Goal: Entertainment & Leisure: Consume media (video, audio)

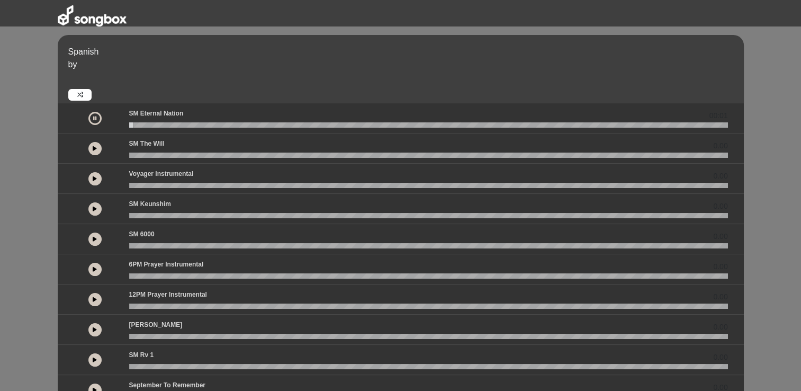
click at [93, 147] on icon at bounding box center [95, 148] width 4 height 5
click at [95, 182] on button at bounding box center [94, 178] width 13 height 13
click at [92, 215] on div at bounding box center [95, 208] width 56 height 19
click at [93, 209] on icon at bounding box center [95, 208] width 4 height 5
click at [93, 240] on icon at bounding box center [95, 238] width 4 height 5
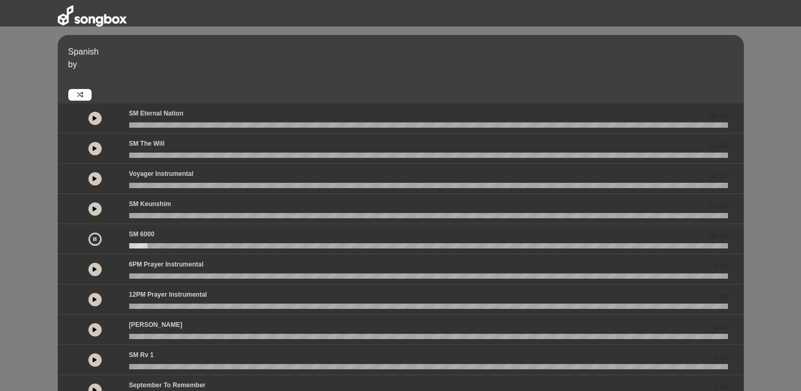
click at [214, 245] on wave at bounding box center [428, 245] width 599 height 5
click at [95, 270] on icon at bounding box center [95, 268] width 4 height 5
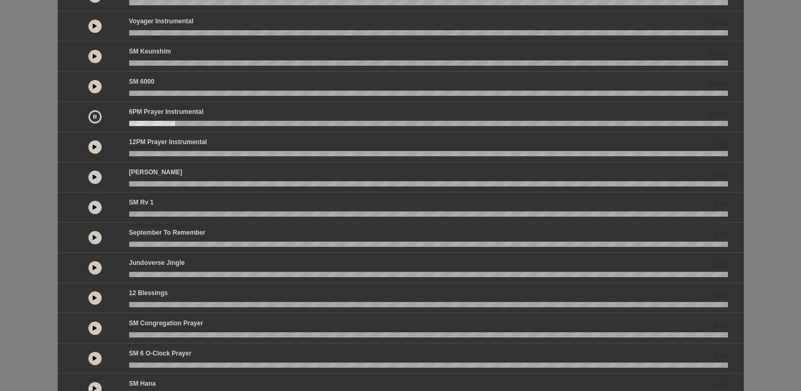
scroll to position [219, 0]
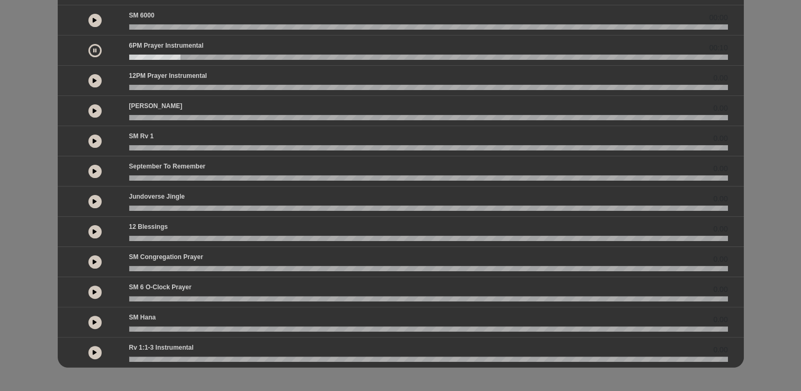
click at [97, 353] on button at bounding box center [94, 352] width 13 height 13
click at [90, 319] on button at bounding box center [94, 322] width 13 height 13
click at [95, 289] on icon at bounding box center [95, 291] width 4 height 5
click at [183, 299] on wave at bounding box center [428, 298] width 599 height 5
click at [95, 260] on icon at bounding box center [95, 261] width 4 height 5
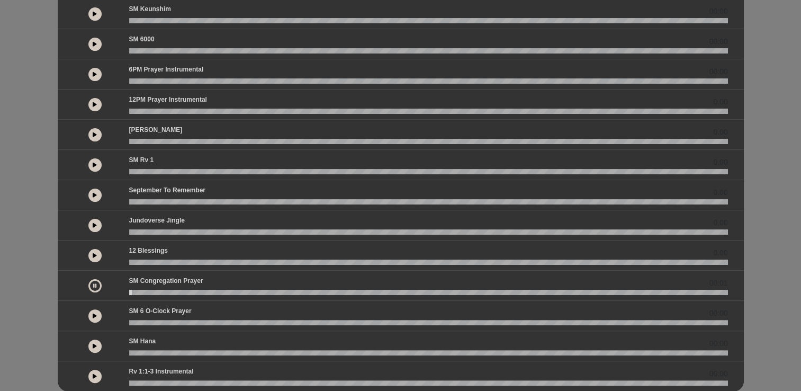
scroll to position [194, 0]
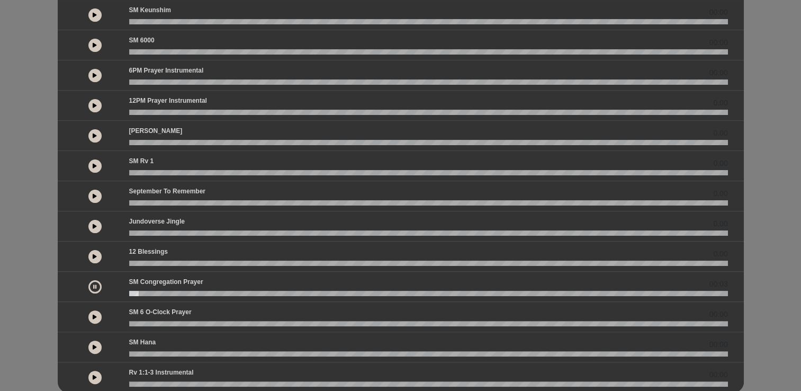
click at [206, 292] on wave at bounding box center [428, 293] width 599 height 5
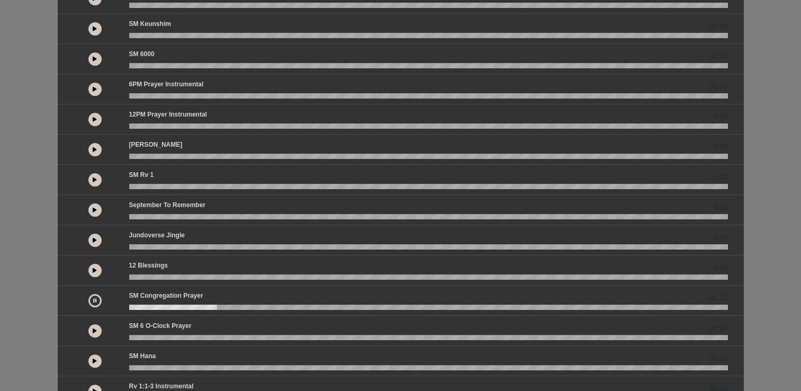
scroll to position [177, 0]
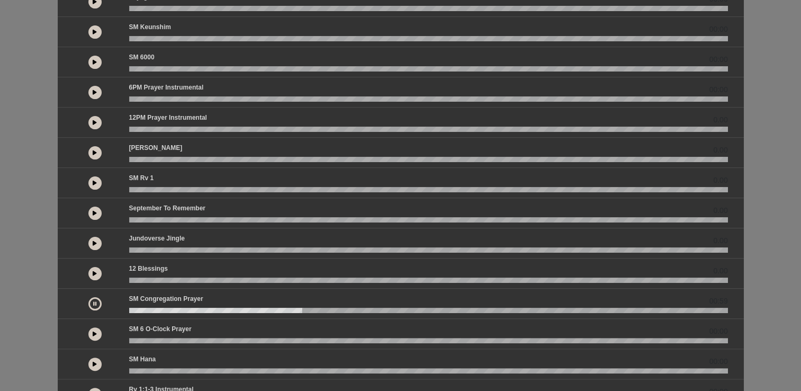
click at [147, 279] on wave at bounding box center [428, 280] width 599 height 5
click at [101, 272] on button at bounding box center [94, 273] width 13 height 13
click at [93, 244] on icon at bounding box center [95, 242] width 4 height 5
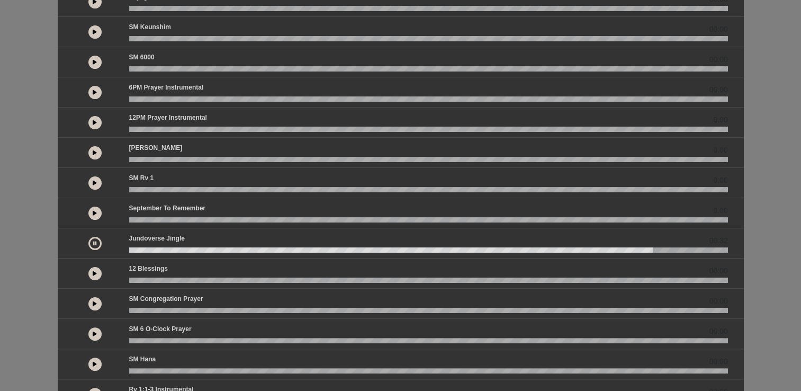
click at [94, 210] on icon at bounding box center [95, 212] width 4 height 5
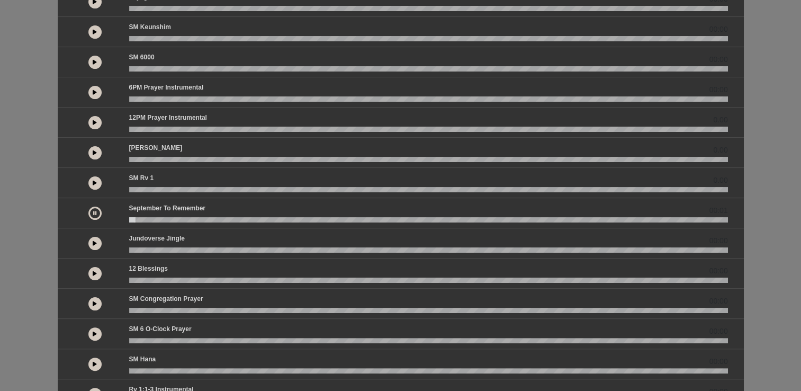
click at [176, 215] on div "September to Remember 00:01" at bounding box center [429, 210] width 612 height 14
click at [188, 220] on wave at bounding box center [428, 219] width 599 height 5
click at [91, 181] on button at bounding box center [94, 182] width 13 height 13
click at [229, 153] on div "[PERSON_NAME] 0.00" at bounding box center [429, 150] width 612 height 14
click at [190, 190] on wave at bounding box center [428, 189] width 599 height 5
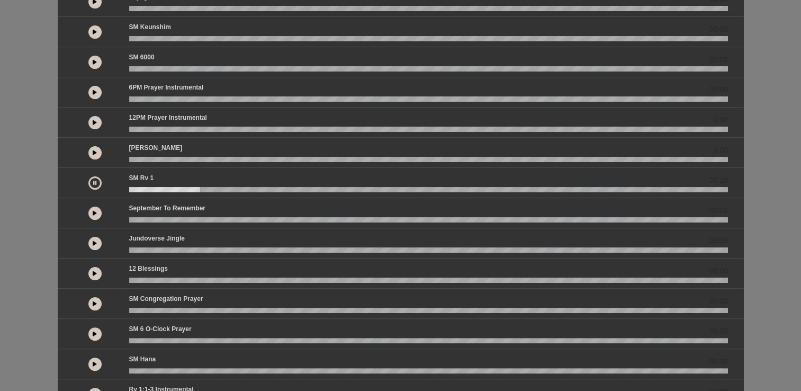
click at [100, 270] on button at bounding box center [94, 273] width 13 height 13
click at [92, 307] on button at bounding box center [94, 303] width 13 height 13
click at [94, 298] on button at bounding box center [94, 303] width 13 height 13
drag, startPoint x: 136, startPoint y: 305, endPoint x: 115, endPoint y: 306, distance: 20.7
click at [115, 306] on div "00:03" at bounding box center [400, 303] width 667 height 19
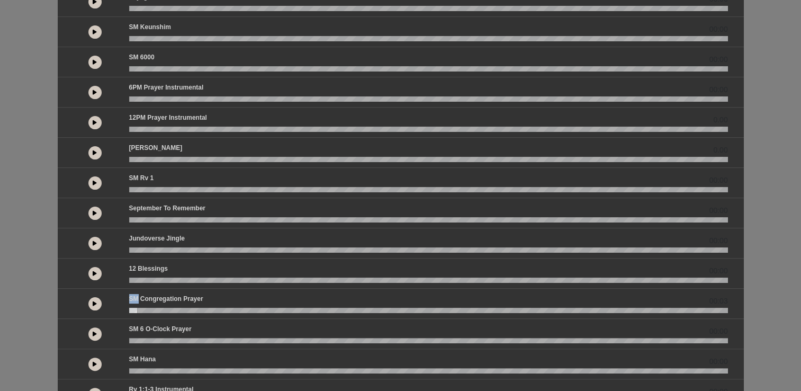
drag, startPoint x: 115, startPoint y: 306, endPoint x: 93, endPoint y: 332, distance: 33.8
click at [93, 332] on icon at bounding box center [95, 333] width 4 height 5
click at [93, 332] on icon at bounding box center [94, 333] width 3 height 5
click at [93, 301] on icon at bounding box center [95, 303] width 4 height 5
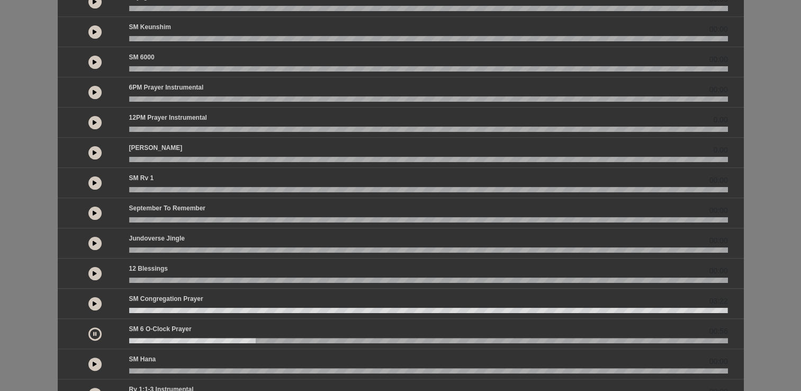
click at [91, 327] on div at bounding box center [94, 333] width 13 height 13
